Goal: Find specific page/section: Find specific page/section

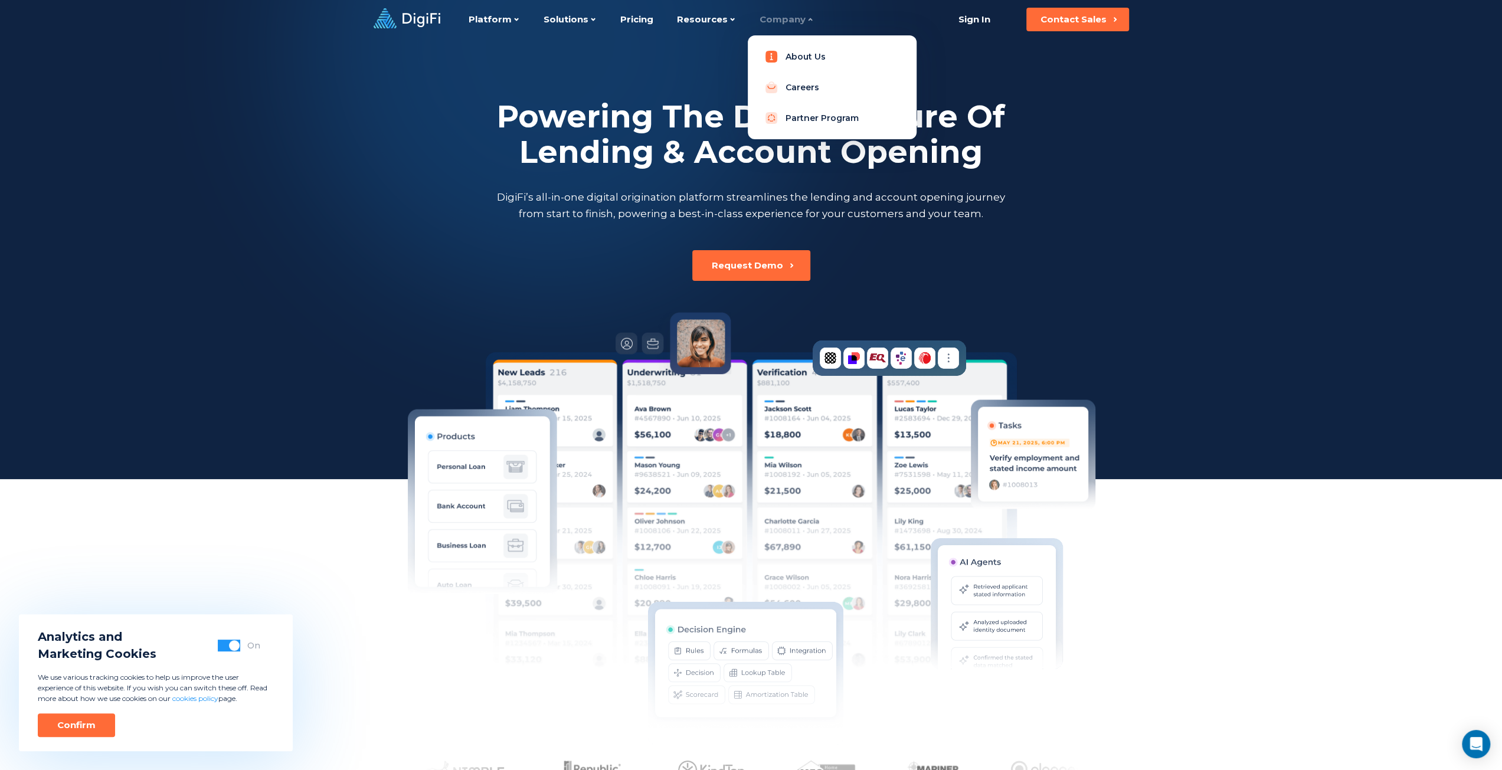
click at [791, 49] on link "About Us" at bounding box center [832, 57] width 150 height 24
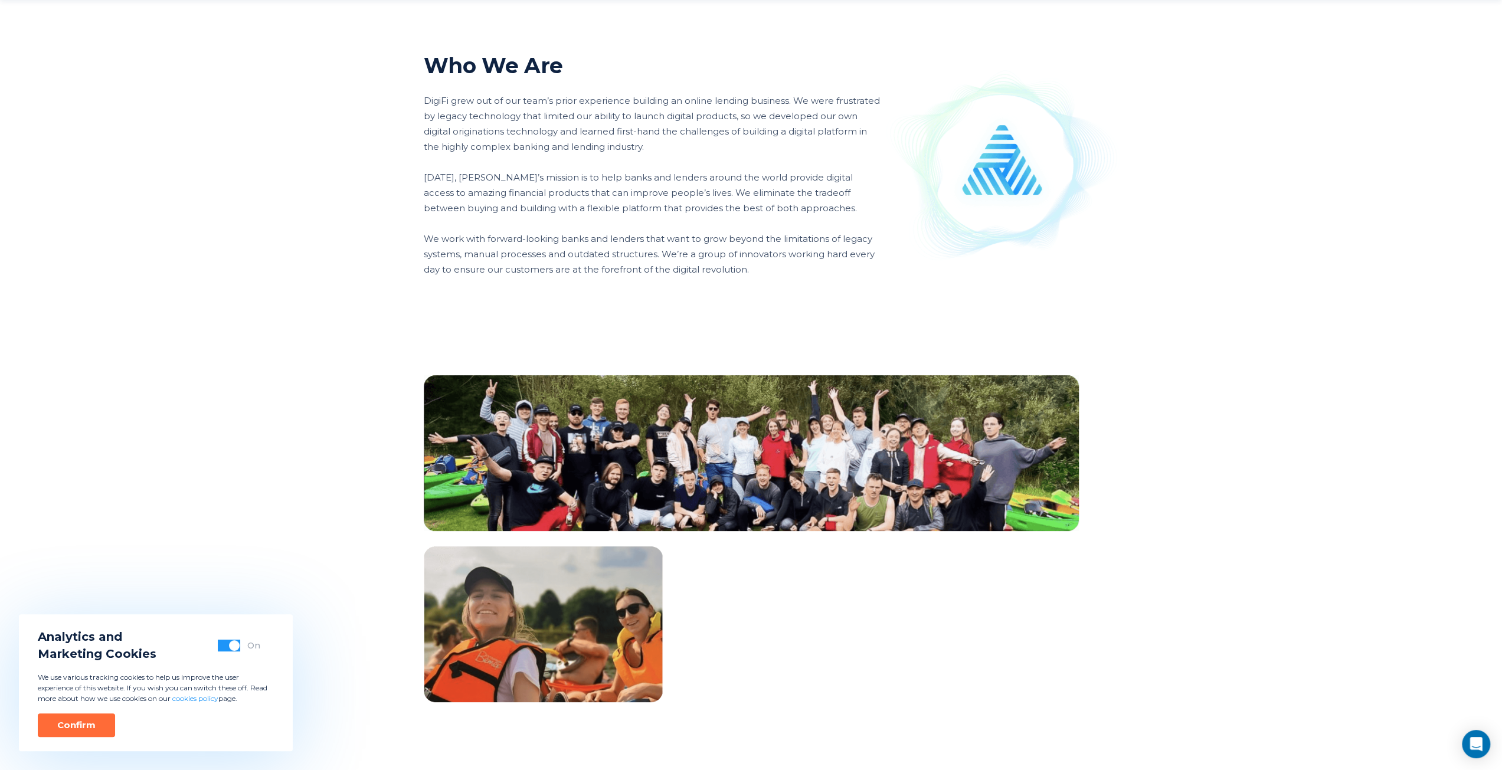
scroll to position [826, 0]
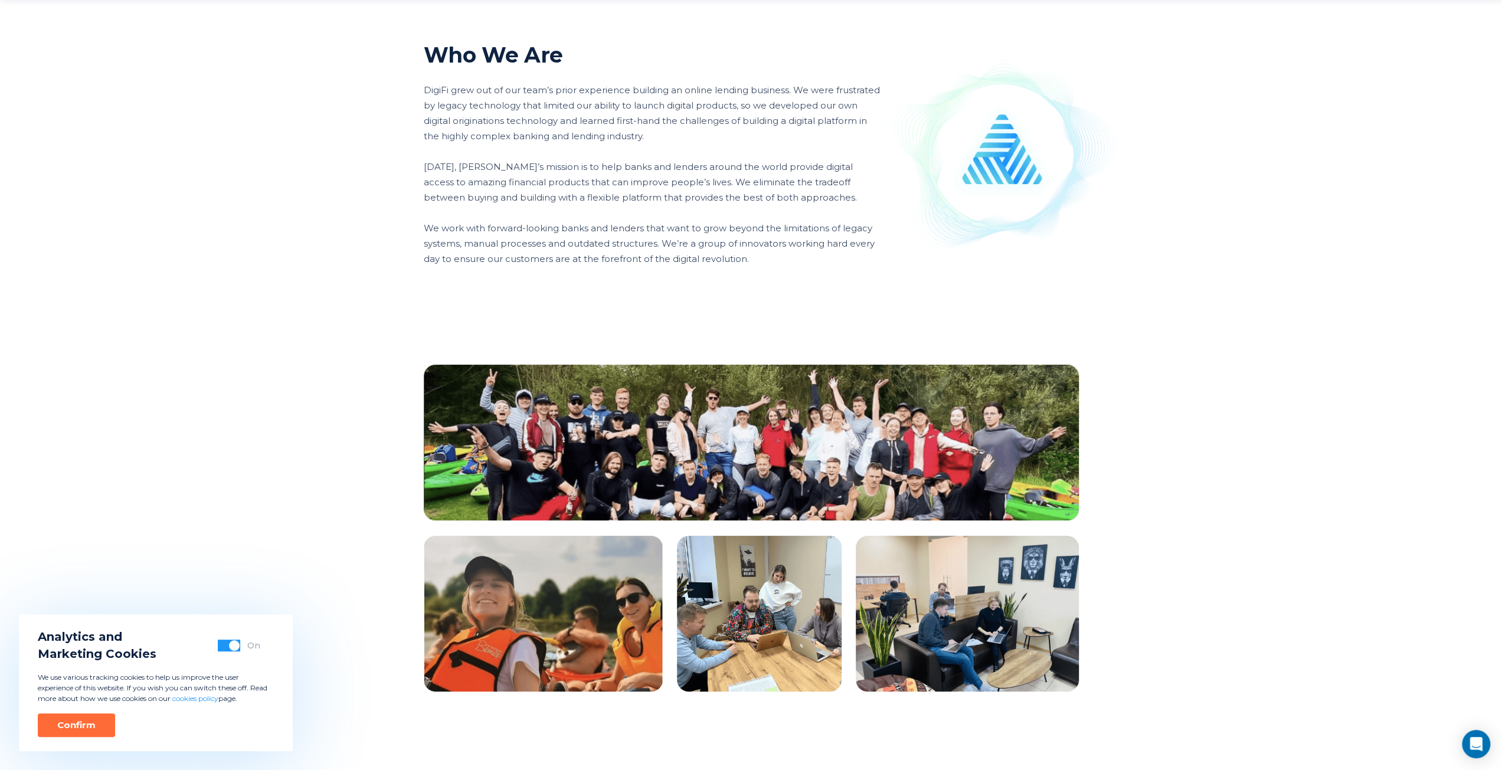
click at [576, 437] on img at bounding box center [751, 443] width 655 height 156
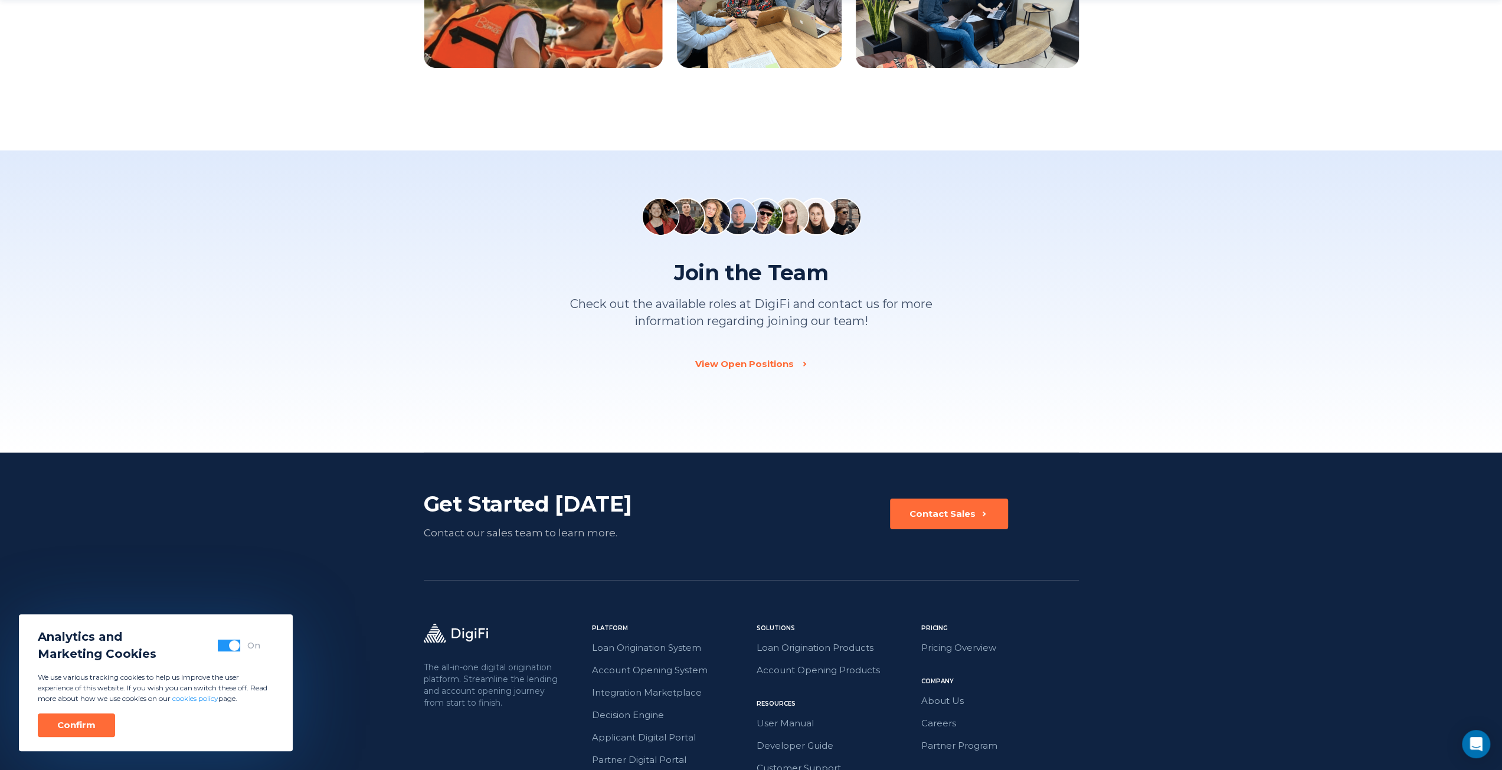
scroll to position [1534, 0]
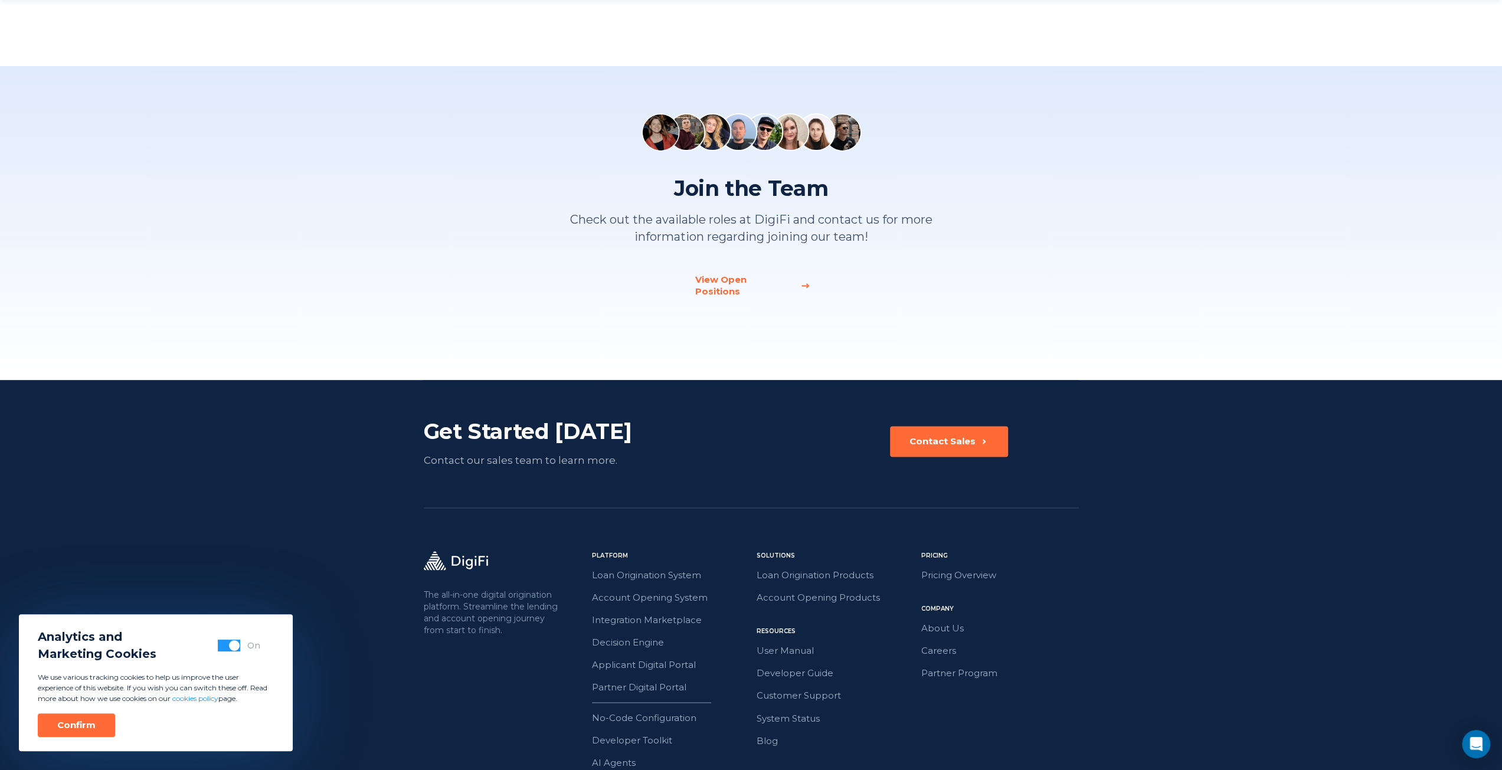
click at [759, 283] on div "View Open Positions" at bounding box center [744, 286] width 98 height 24
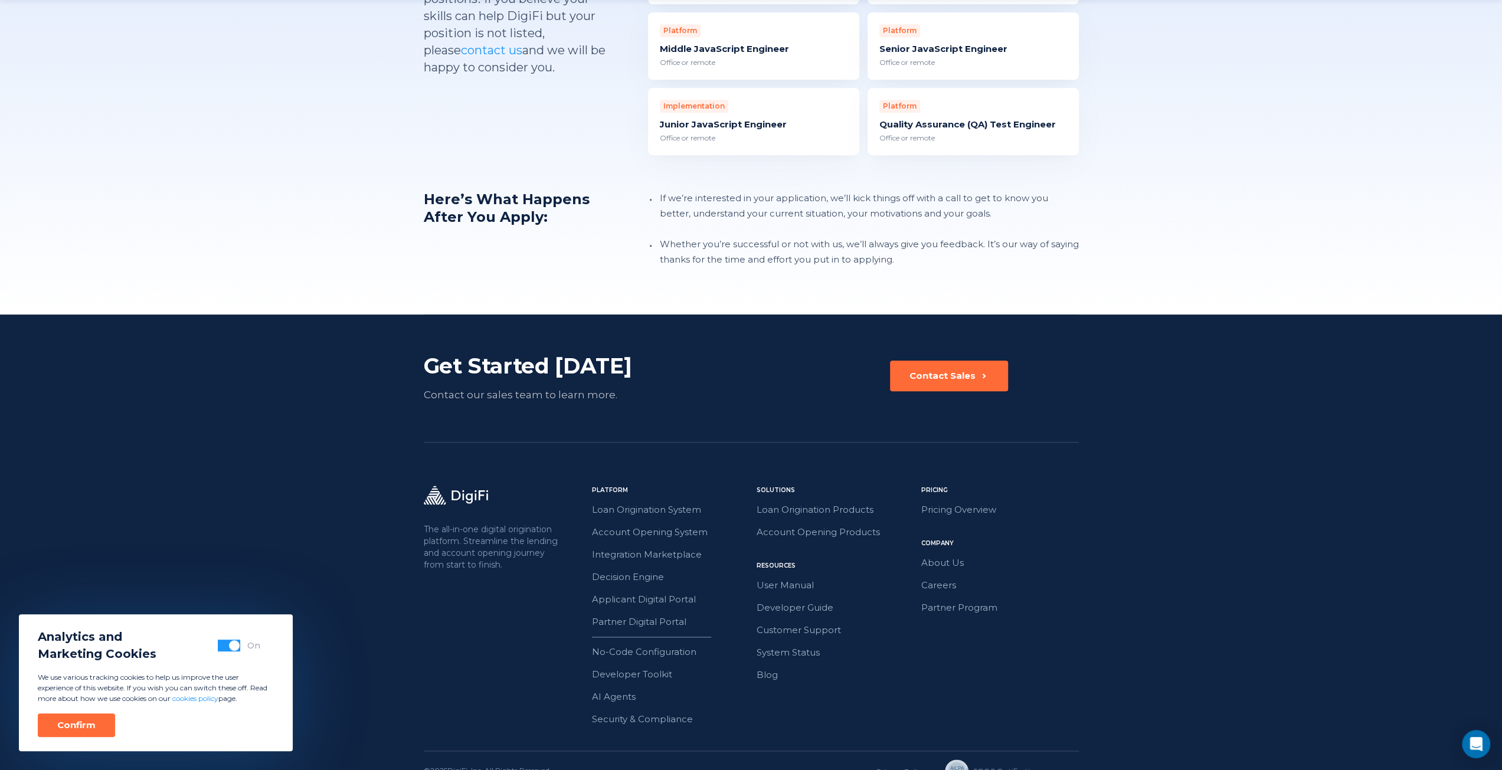
scroll to position [1243, 0]
